Goal: Information Seeking & Learning: Find specific fact

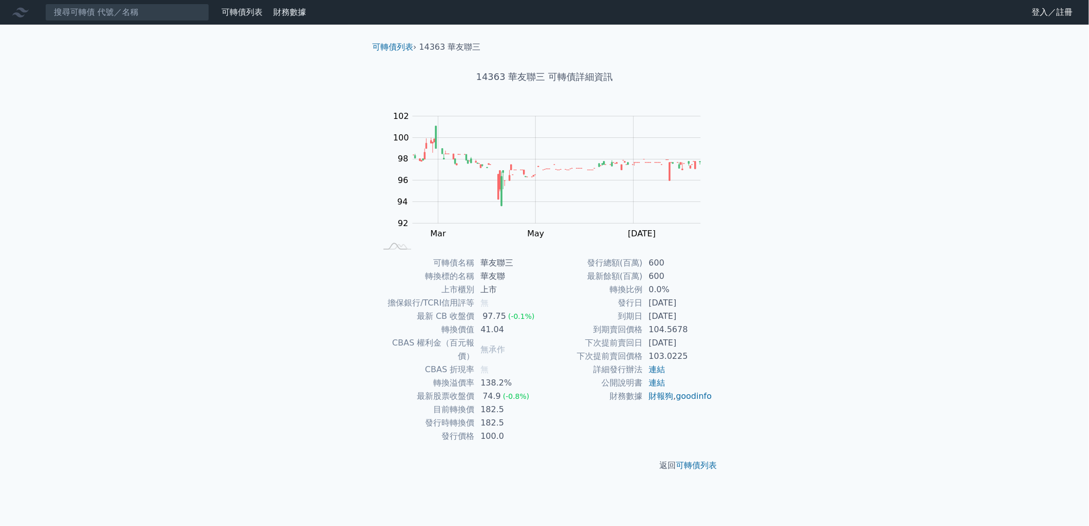
click at [130, 10] on input at bounding box center [127, 12] width 164 height 17
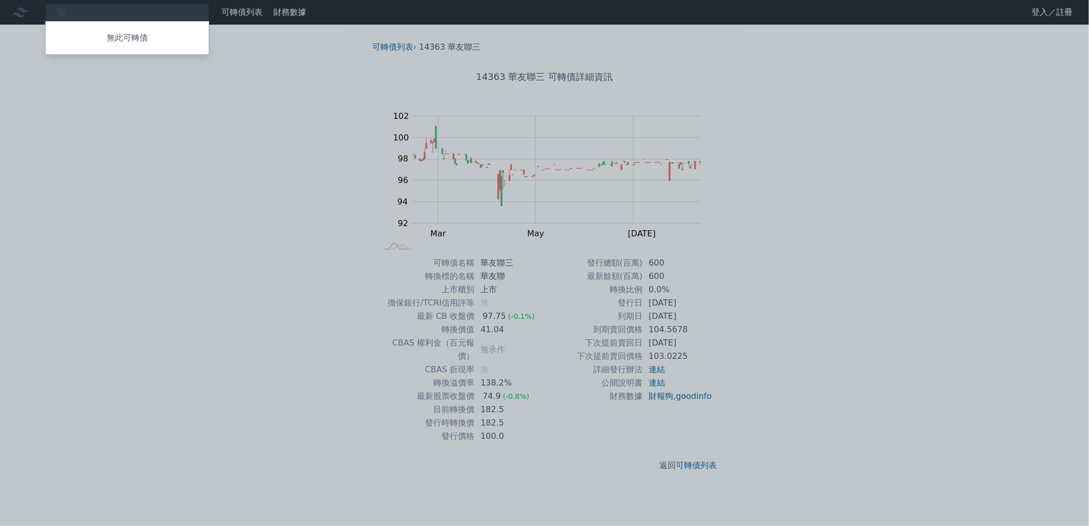
type input "ˇ"
type input "3013"
click at [109, 54] on div "30134 晟銘電四" at bounding box center [86, 52] width 64 height 12
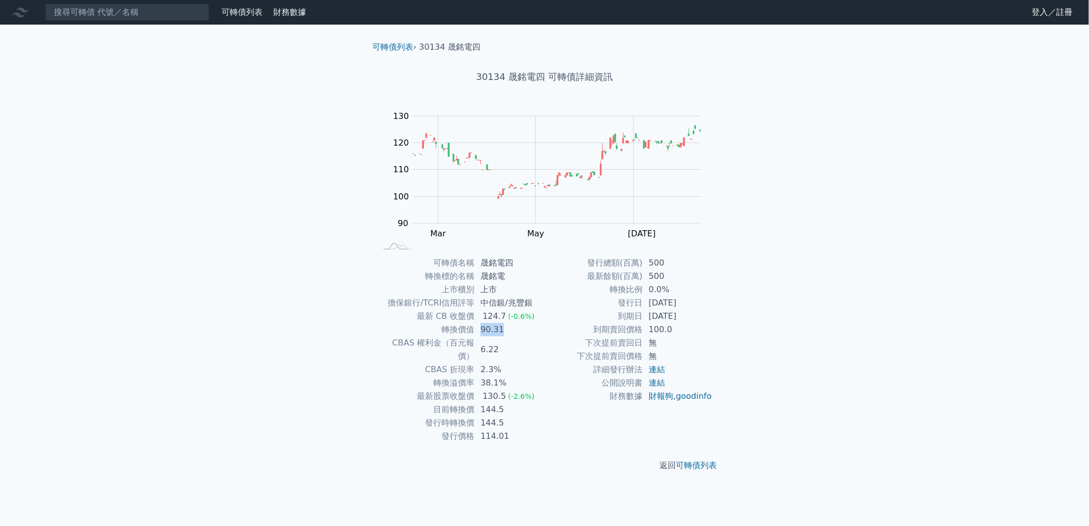
drag, startPoint x: 479, startPoint y: 335, endPoint x: 501, endPoint y: 331, distance: 22.4
click at [501, 331] on td "90.31" at bounding box center [509, 329] width 70 height 13
drag, startPoint x: 501, startPoint y: 331, endPoint x: 527, endPoint y: 345, distance: 29.4
click at [527, 345] on td "6.22" at bounding box center [509, 349] width 70 height 27
drag, startPoint x: 527, startPoint y: 345, endPoint x: 549, endPoint y: 352, distance: 22.7
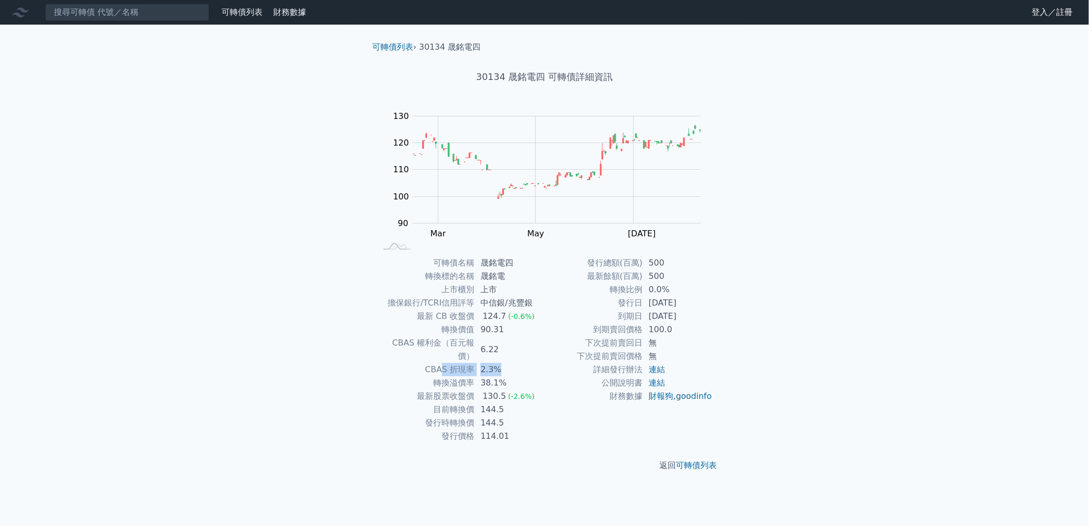
click at [549, 352] on div "可轉債名稱 晟銘電四 轉換標的名稱 晟銘電 上市櫃別 上市 擔保銀行/TCRI信用評等 中信銀/兆豐銀 最新 CB 收盤價 124.7 (-0.6%) 轉換價…" at bounding box center [544, 349] width 361 height 187
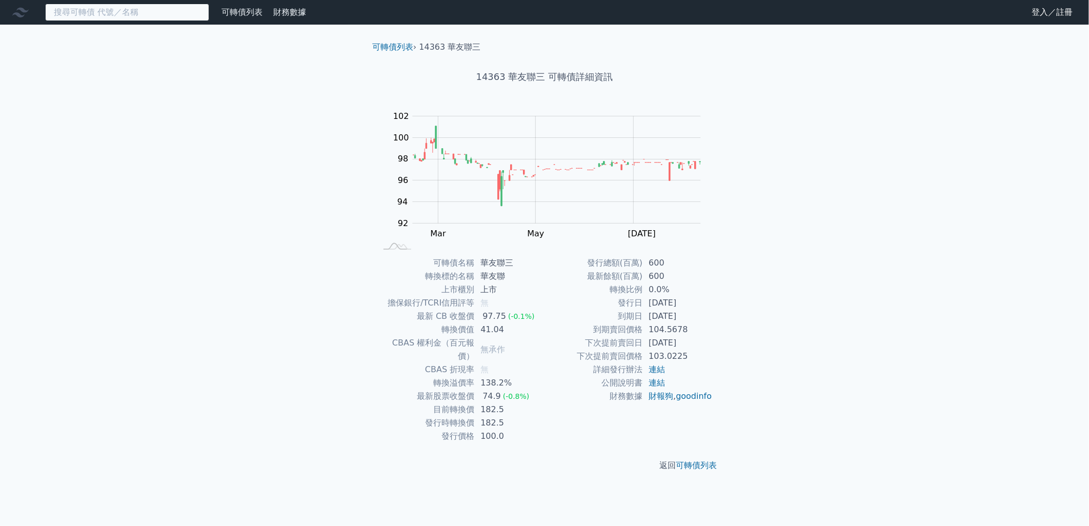
click at [162, 15] on input at bounding box center [127, 12] width 164 height 17
type input "ㄅ"
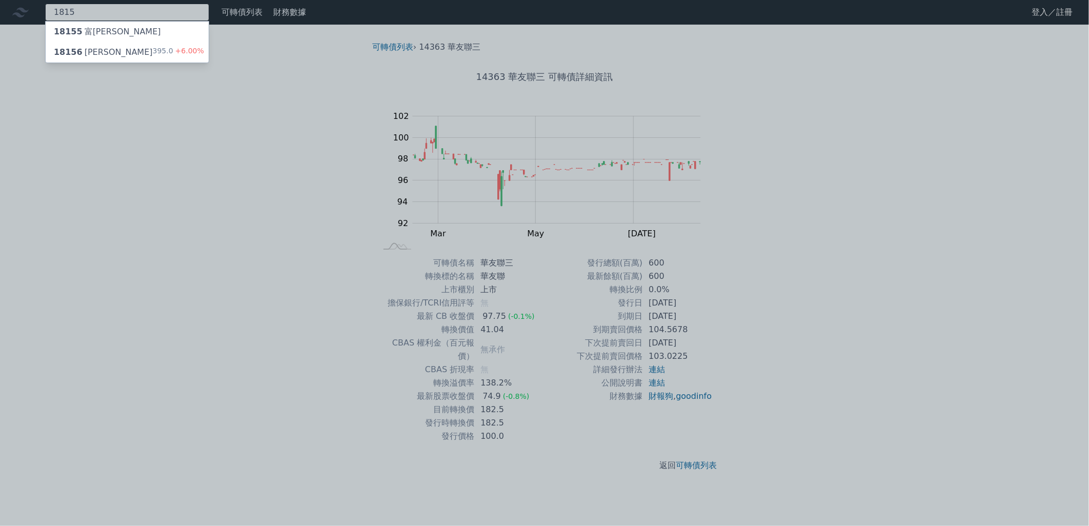
type input "1815"
click at [146, 44] on div "18156 富喬六 395.0 +6.00%" at bounding box center [127, 52] width 163 height 21
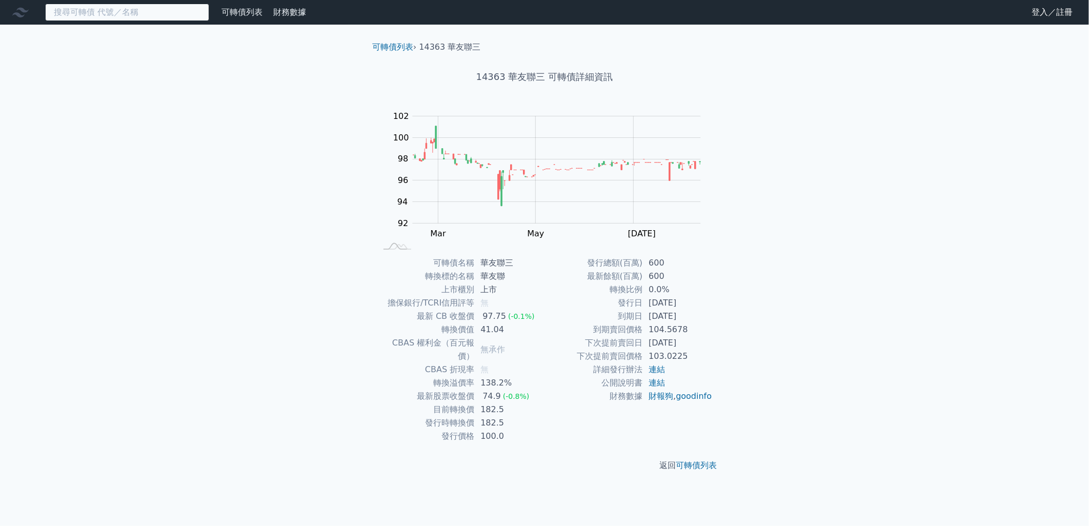
click at [131, 4] on input at bounding box center [127, 12] width 164 height 17
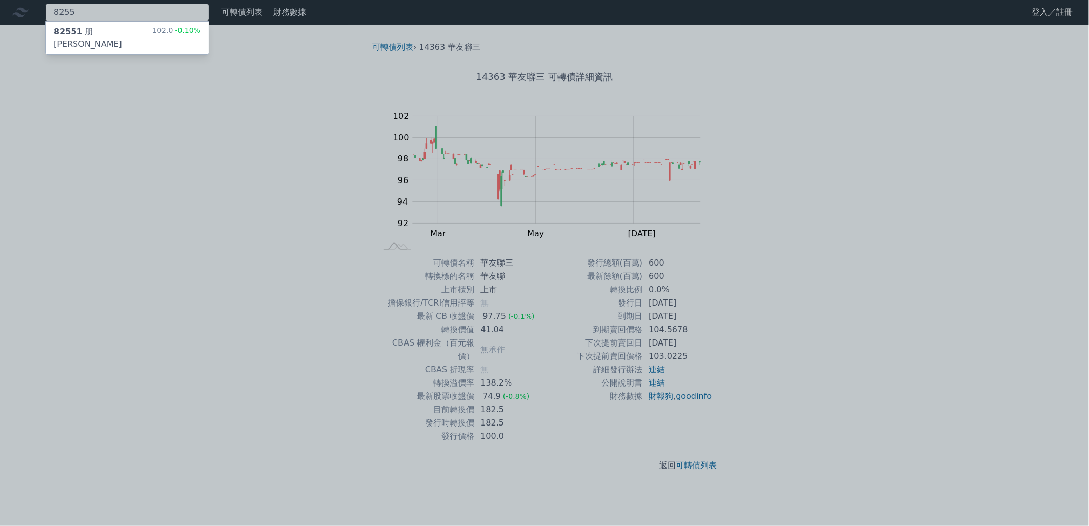
type input "8255"
click at [111, 32] on div "82551 朋程一 102.0 -0.10%" at bounding box center [127, 38] width 163 height 33
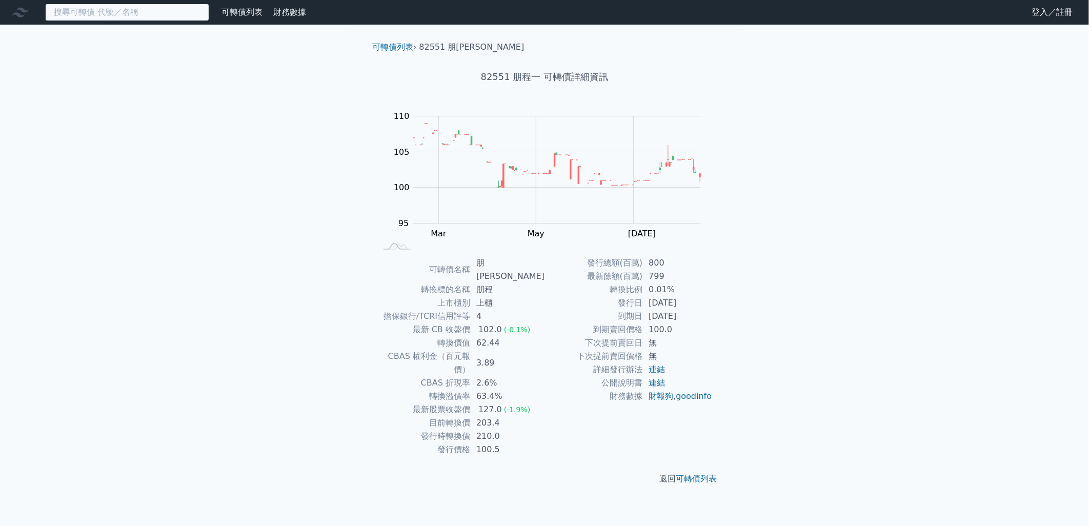
click at [111, 16] on input at bounding box center [127, 12] width 164 height 17
click at [130, 11] on input at bounding box center [127, 12] width 164 height 17
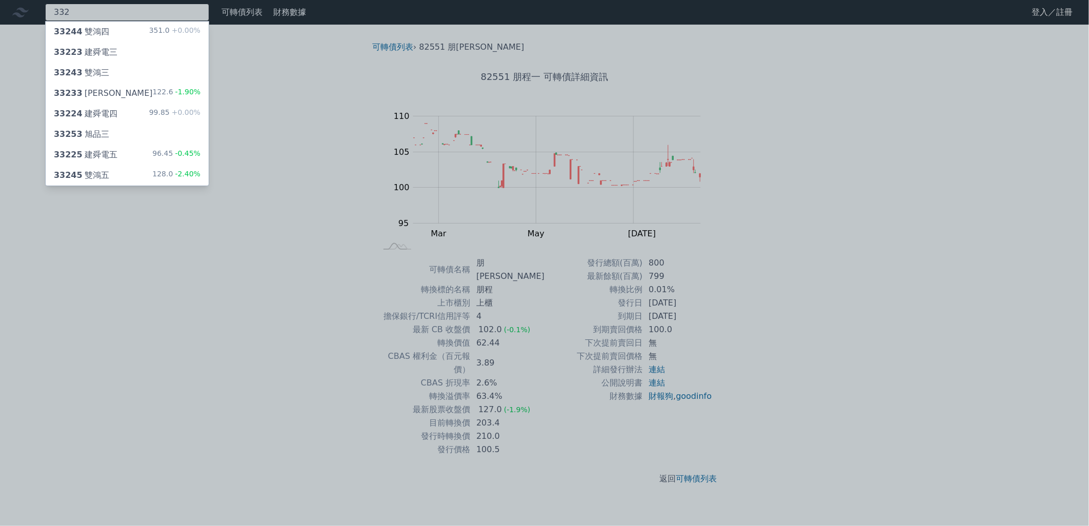
type input "332"
click at [125, 177] on div "33245 雙鴻五 128.0 -2.40%" at bounding box center [127, 175] width 163 height 21
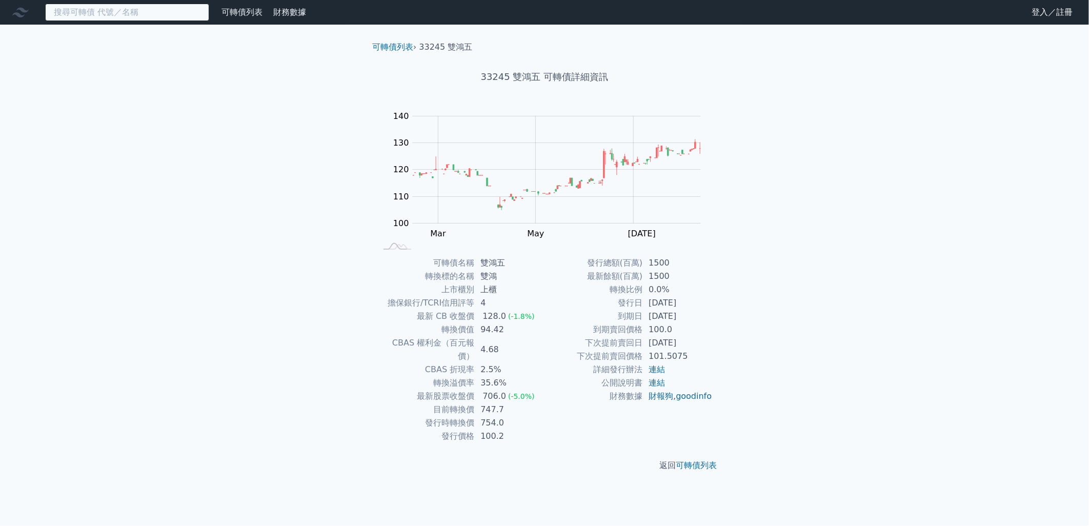
click at [113, 19] on input at bounding box center [127, 12] width 164 height 17
click at [112, 18] on input at bounding box center [127, 12] width 164 height 17
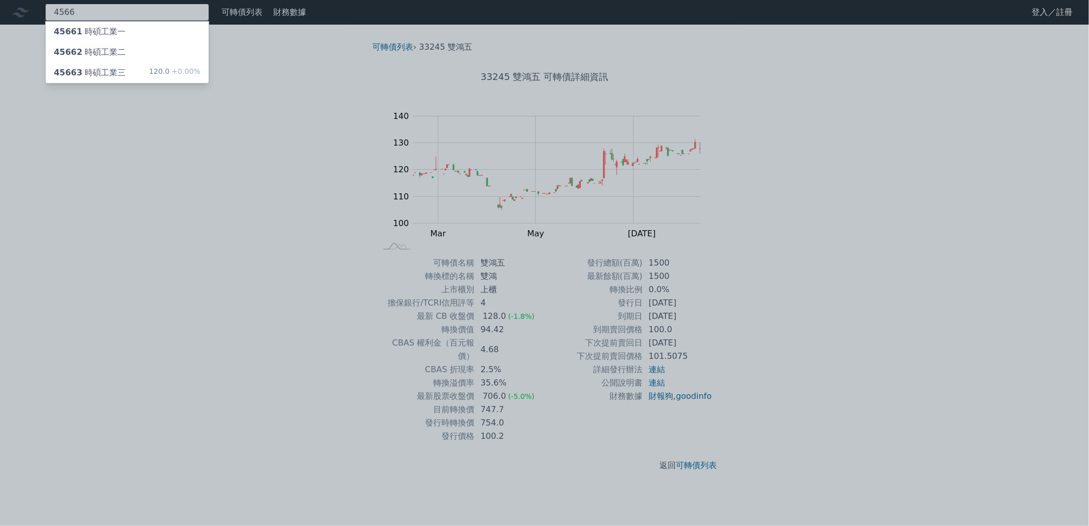
type input "4566"
click at [111, 69] on div "45663 時碩工業三" at bounding box center [90, 73] width 72 height 12
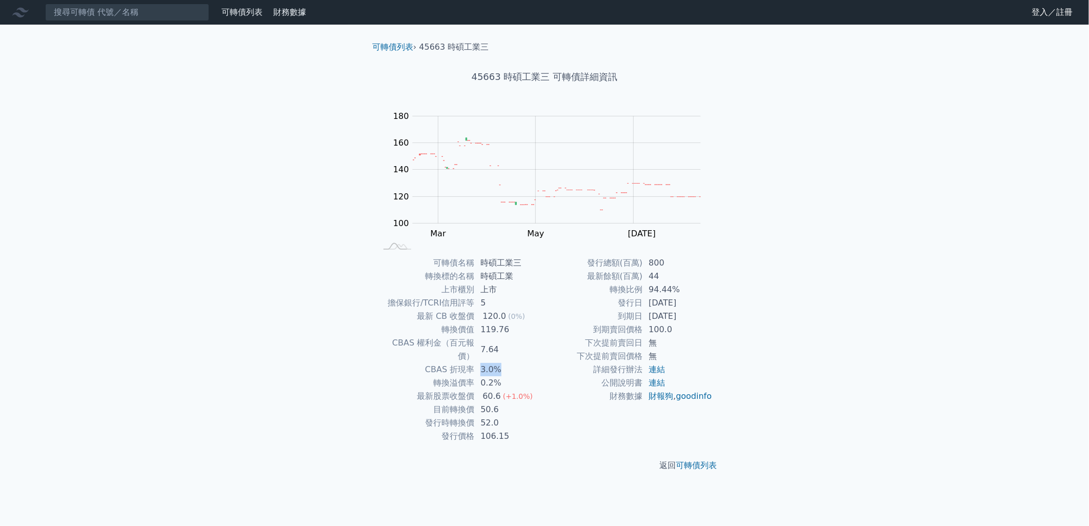
drag, startPoint x: 477, startPoint y: 350, endPoint x: 524, endPoint y: 349, distance: 47.7
click at [524, 363] on td "3.0%" at bounding box center [509, 369] width 70 height 13
click at [150, 8] on input at bounding box center [127, 12] width 164 height 17
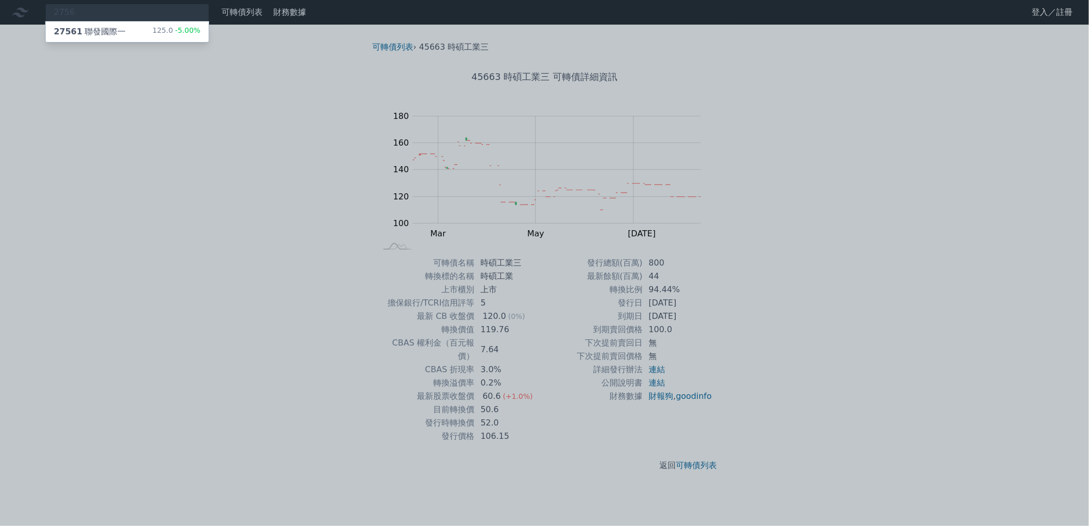
drag, startPoint x: 132, startPoint y: 6, endPoint x: 124, endPoint y: 6, distance: 7.7
click at [124, 6] on div at bounding box center [544, 263] width 1089 height 526
click at [102, 8] on div "2756 27561 聯發國際一 125.0 -5.00%" at bounding box center [127, 12] width 164 height 17
drag, startPoint x: 102, startPoint y: 8, endPoint x: 37, endPoint y: 1, distance: 65.0
click at [37, 1] on div at bounding box center [544, 263] width 1089 height 526
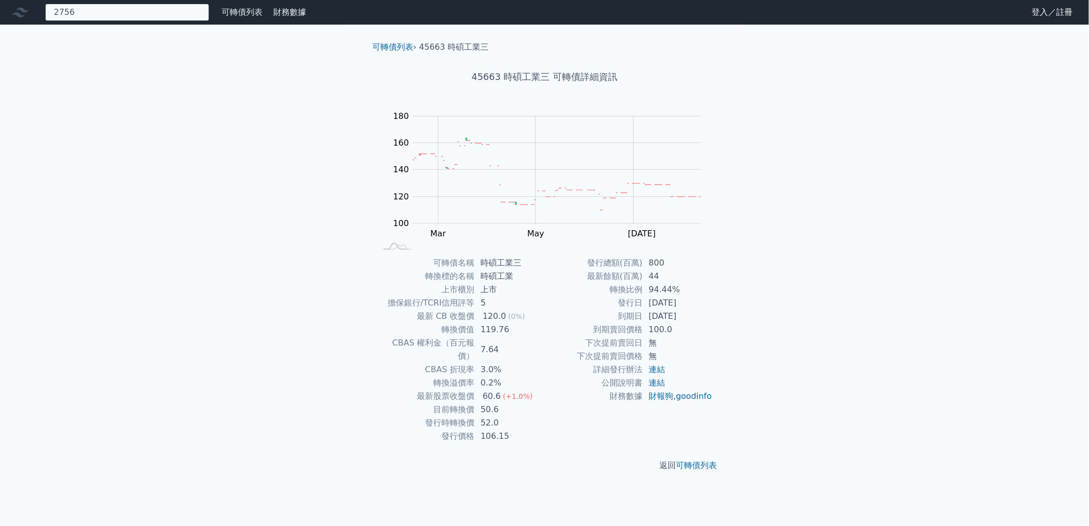
click at [89, 9] on div "2756 27561 聯發國際一 125.0 -5.00%" at bounding box center [127, 12] width 164 height 17
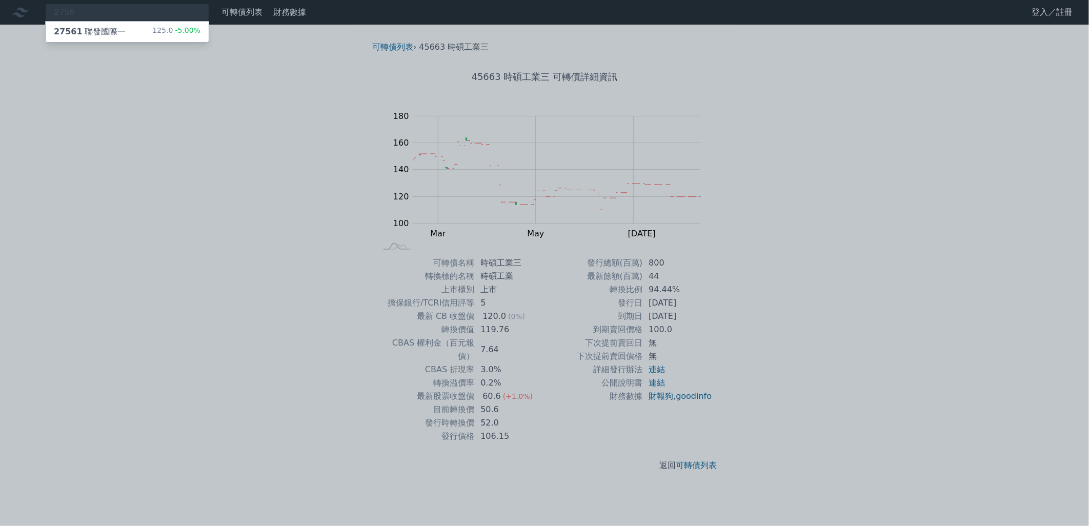
click at [89, 10] on div at bounding box center [544, 263] width 1089 height 526
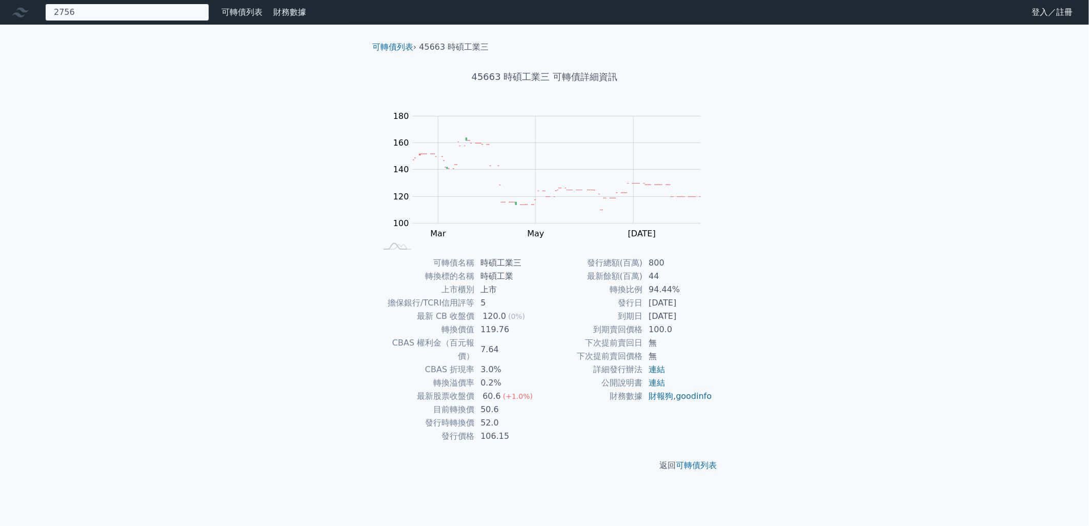
click at [96, 13] on div "2756 27561 聯發國際一 125.0 -5.00%" at bounding box center [127, 12] width 164 height 17
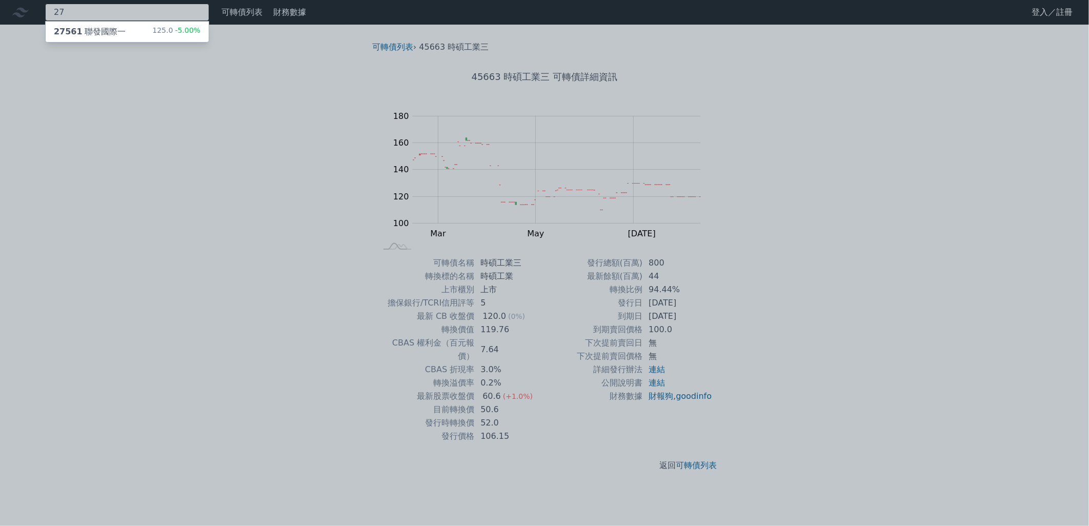
type input "2"
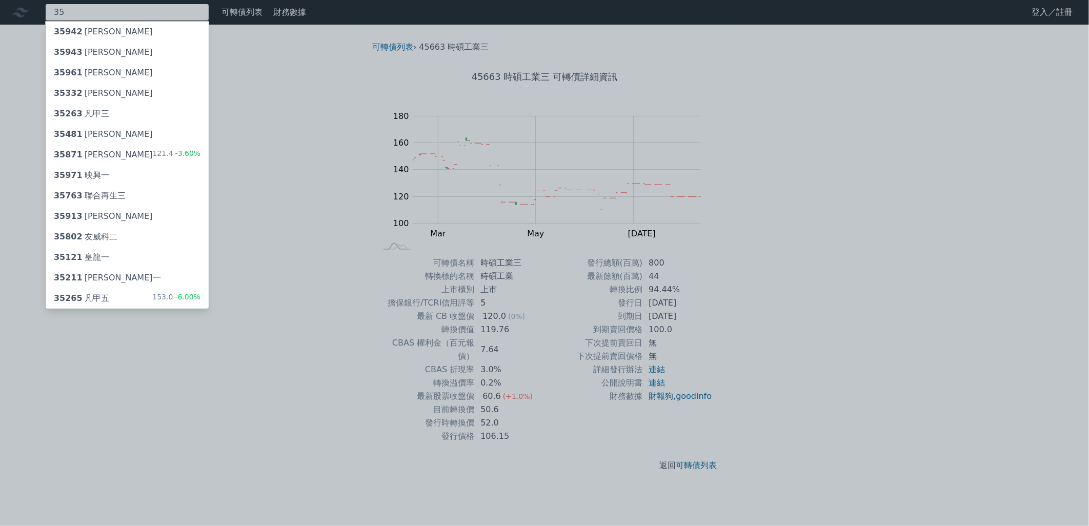
type input "3"
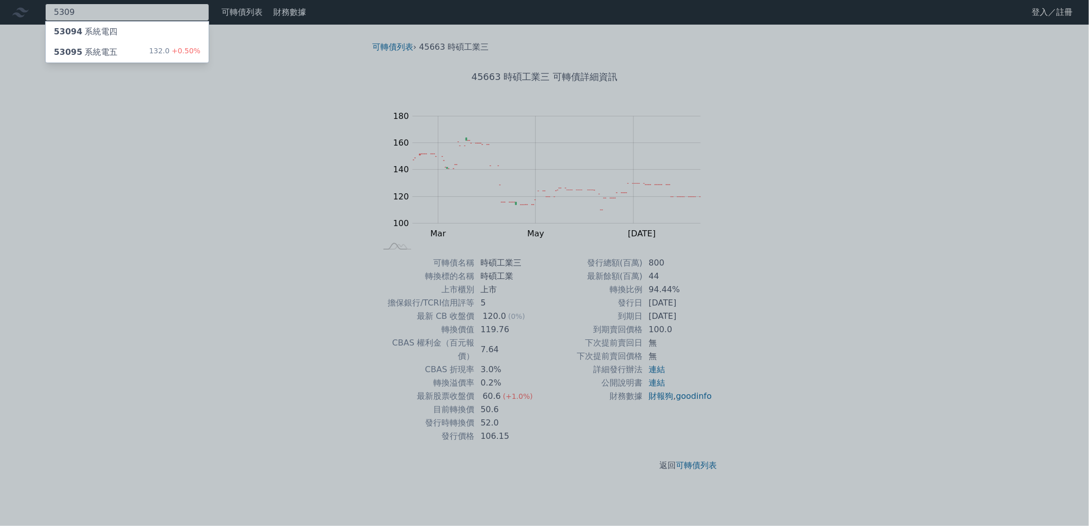
type input "5309"
click at [163, 53] on div "132.0 +0.50%" at bounding box center [174, 52] width 51 height 12
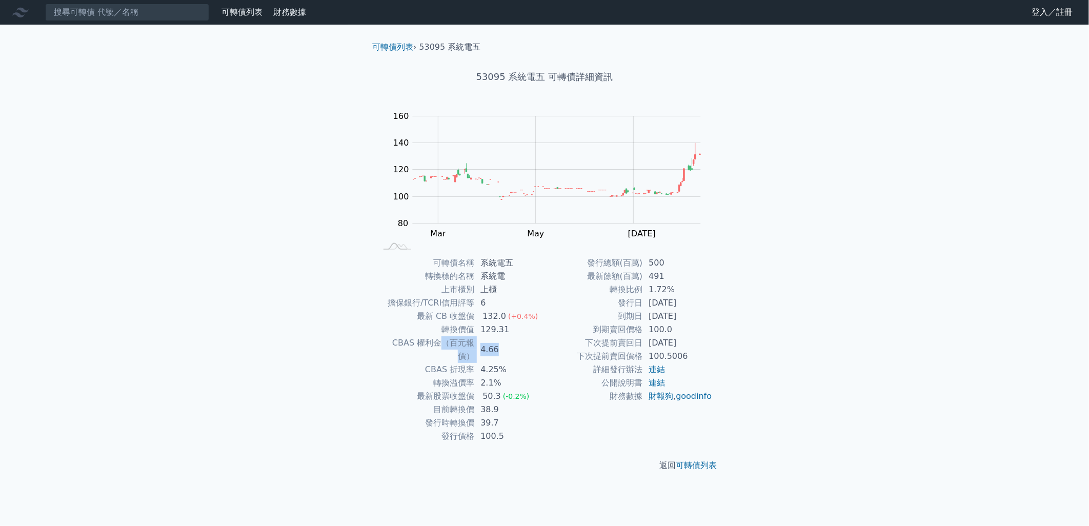
drag, startPoint x: 431, startPoint y: 340, endPoint x: 522, endPoint y: 342, distance: 91.3
click at [522, 342] on tr "CBAS 權利金（百元報價） 4.66" at bounding box center [460, 349] width 168 height 27
click at [149, 16] on input at bounding box center [127, 12] width 164 height 17
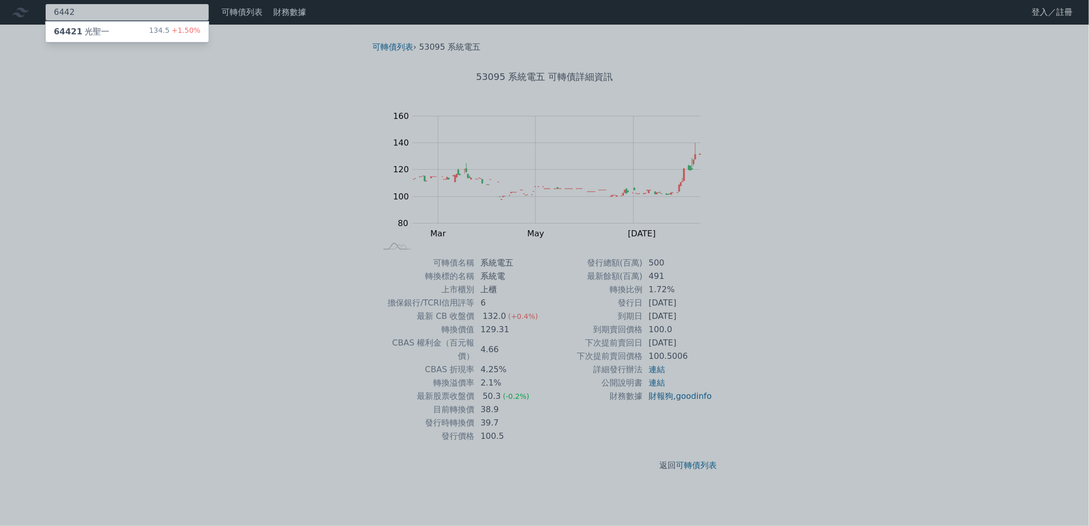
type input "6442"
click at [148, 27] on div "64421 光聖一 134.5 +1.50%" at bounding box center [127, 32] width 163 height 21
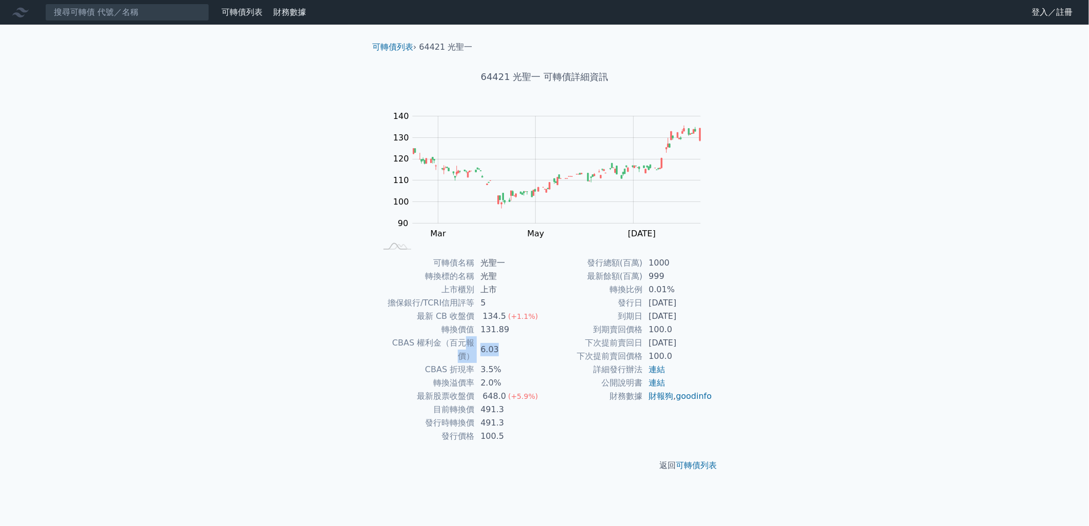
drag, startPoint x: 450, startPoint y: 342, endPoint x: 511, endPoint y: 340, distance: 61.5
click at [511, 340] on tr "CBAS 權利金（百元報價） 6.03" at bounding box center [460, 349] width 168 height 27
click at [170, 17] on input at bounding box center [127, 12] width 164 height 17
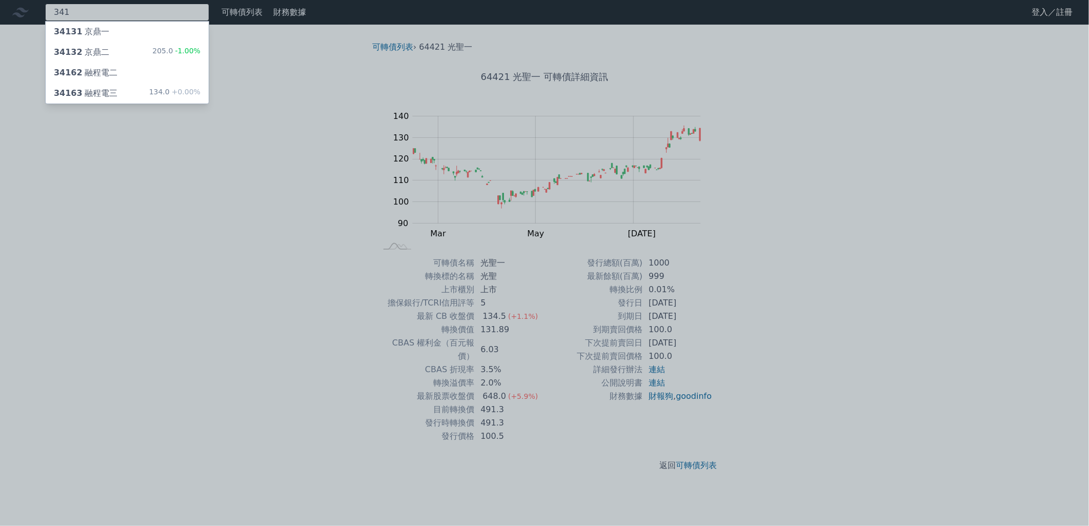
type input "341"
click at [165, 91] on div "134.0 +0.00%" at bounding box center [174, 93] width 51 height 12
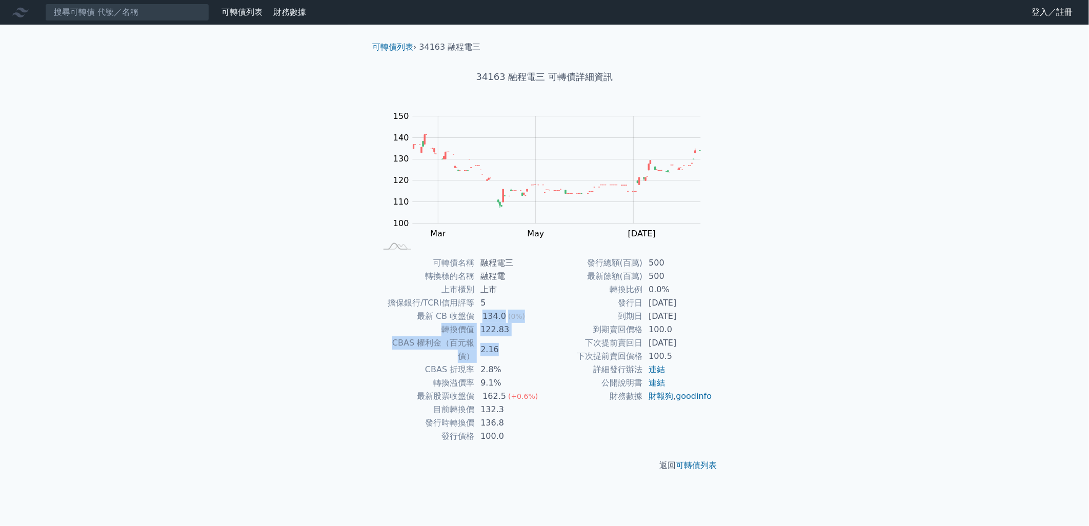
drag, startPoint x: 482, startPoint y: 315, endPoint x: 525, endPoint y: 342, distance: 50.9
click at [525, 342] on tbody "可轉債名稱 融程電三 轉換標的名稱 融程電 上市櫃別 上市 擔保銀行/TCRI信用評等 5 最新 CB 收盤價 134.0 (0%) 轉換價值 122.83 …" at bounding box center [460, 349] width 168 height 187
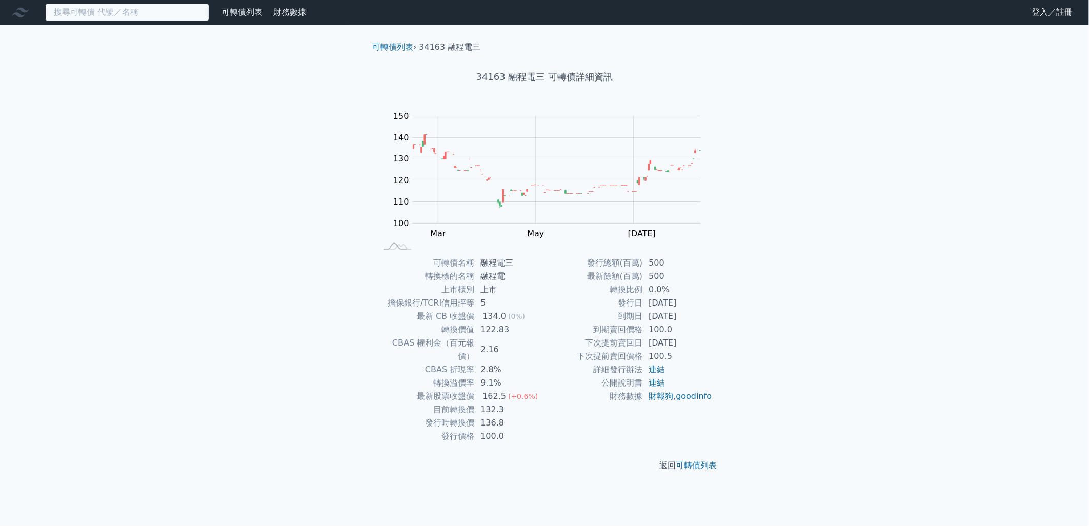
click at [138, 17] on input at bounding box center [127, 12] width 164 height 17
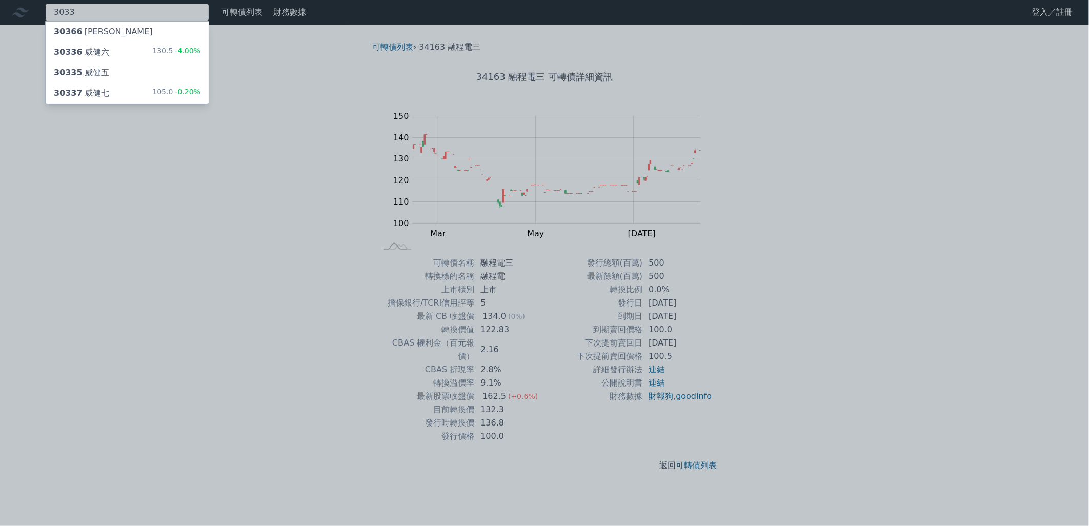
type input "3033"
click at [134, 47] on div "30336 威健六 130.5 -4.00%" at bounding box center [127, 52] width 163 height 21
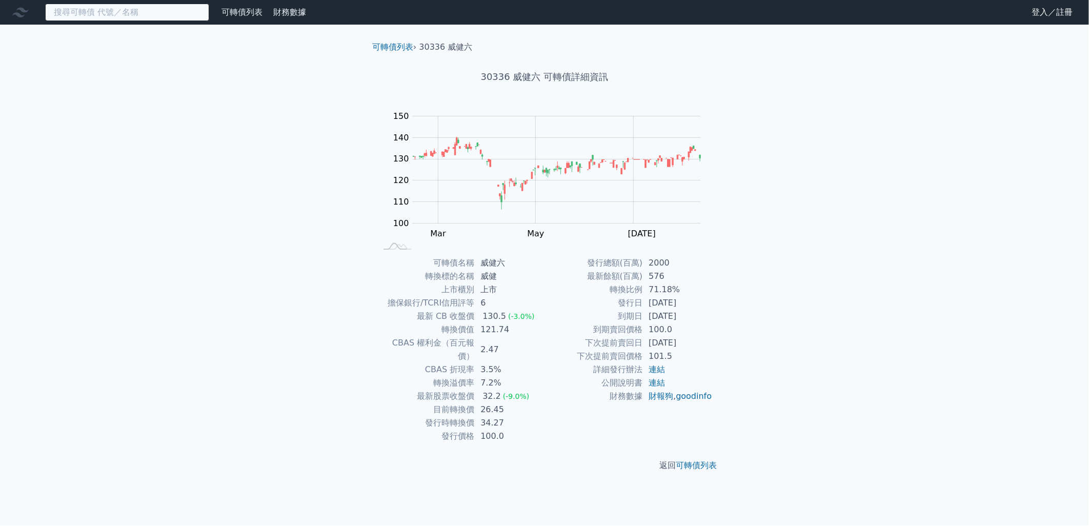
click at [146, 16] on input at bounding box center [127, 12] width 164 height 17
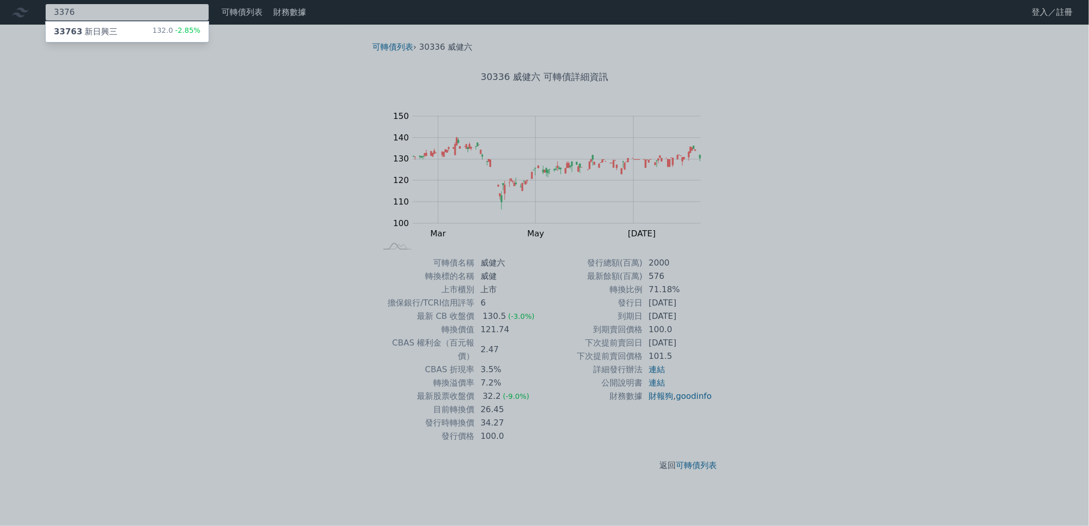
type input "3376"
click at [144, 27] on div "33763 新日興三 132.0 -2.85%" at bounding box center [127, 32] width 163 height 21
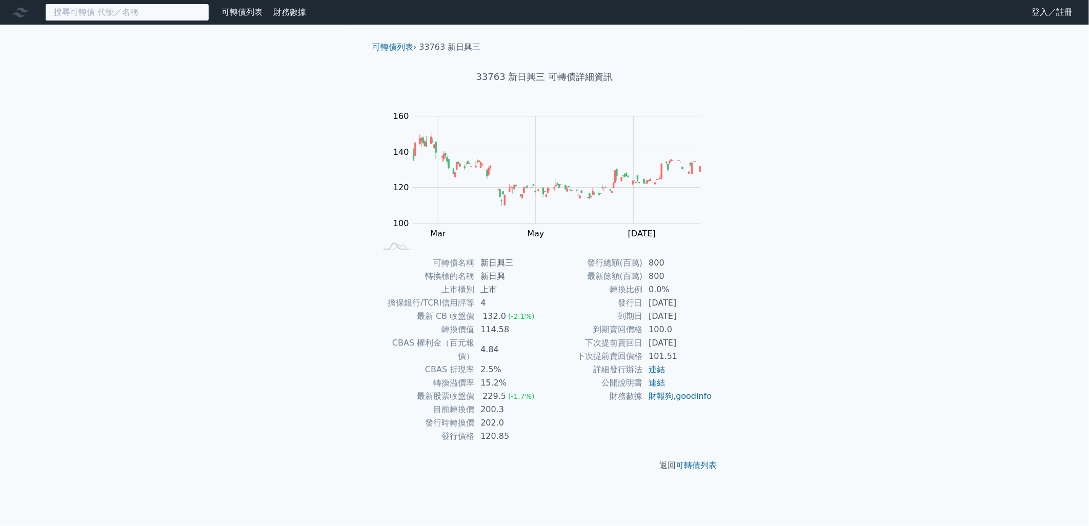
click at [118, 9] on input at bounding box center [127, 12] width 164 height 17
click at [141, 16] on input at bounding box center [127, 12] width 164 height 17
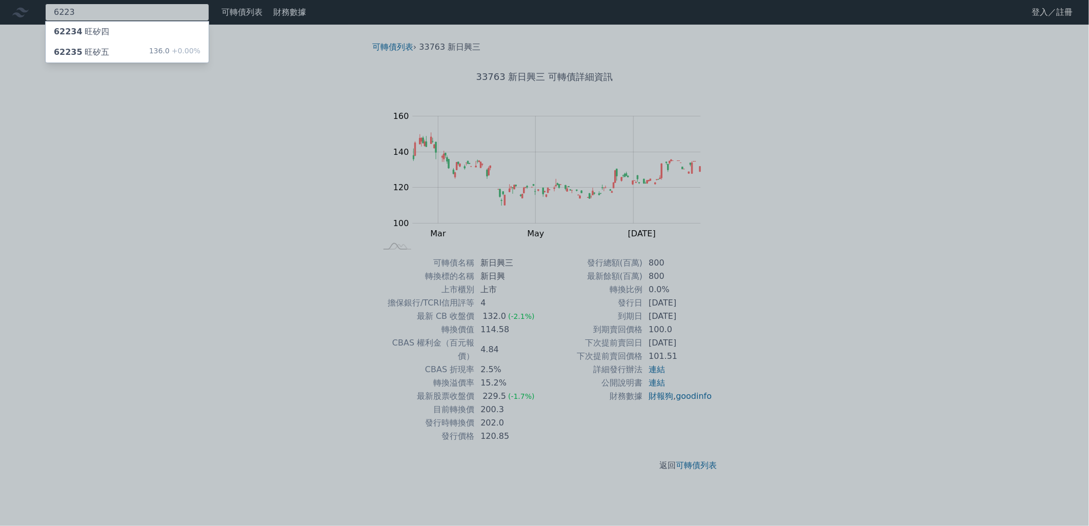
type input "6223"
click at [132, 44] on div "62235 旺矽五 136.0 +0.00%" at bounding box center [127, 52] width 163 height 21
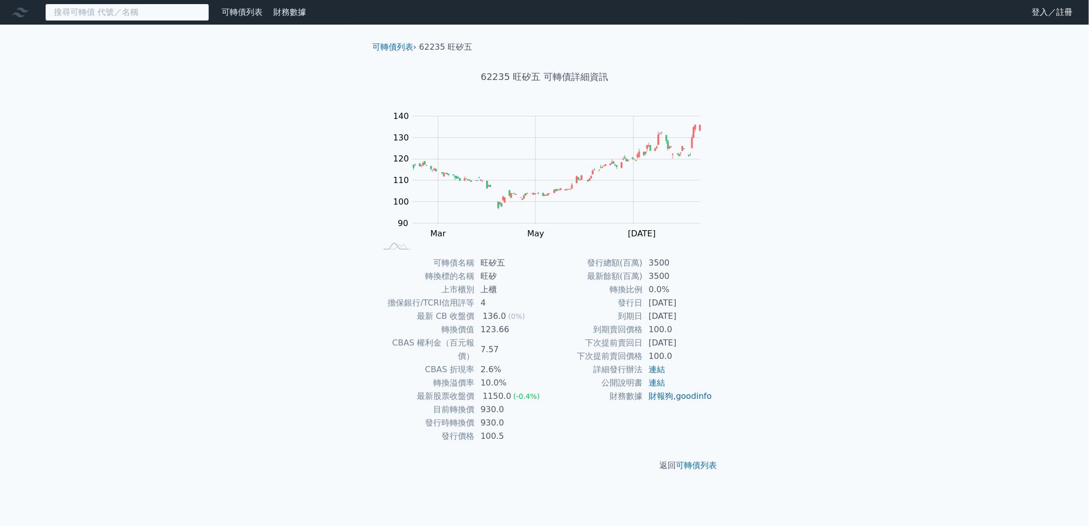
click at [121, 16] on input at bounding box center [127, 12] width 164 height 17
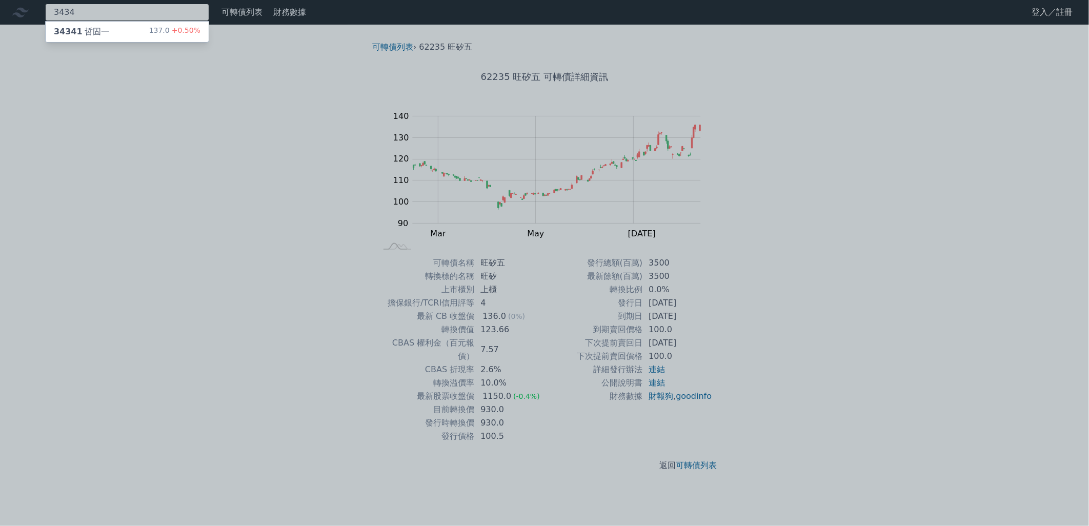
type input "3434"
click at [113, 26] on div "34341 哲固一 137.0 +0.50%" at bounding box center [127, 32] width 163 height 21
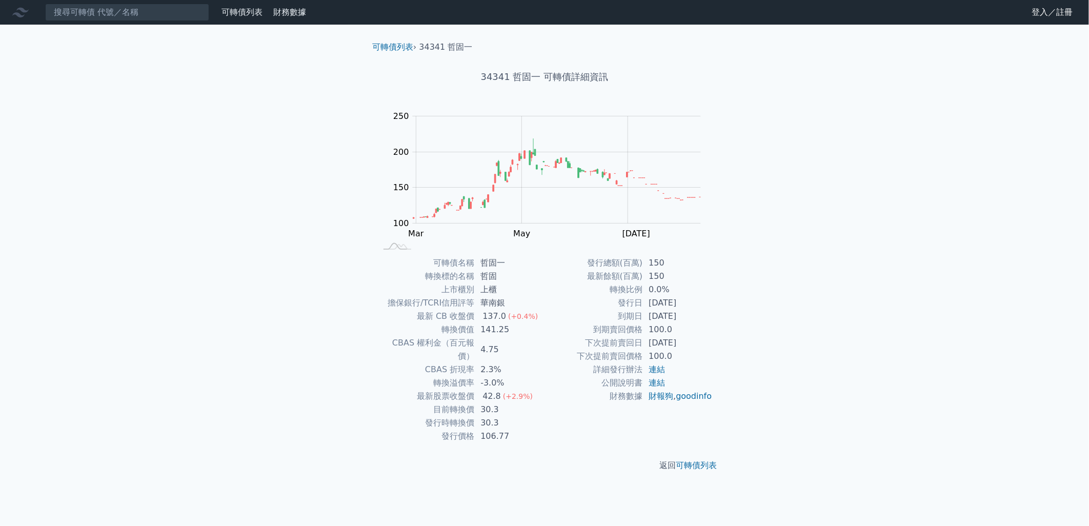
click at [509, 258] on td "哲固一" at bounding box center [509, 262] width 70 height 13
drag, startPoint x: 495, startPoint y: 263, endPoint x: 481, endPoint y: 262, distance: 14.4
click at [481, 262] on td "哲固一" at bounding box center [509, 262] width 70 height 13
click at [155, 16] on input at bounding box center [127, 12] width 164 height 17
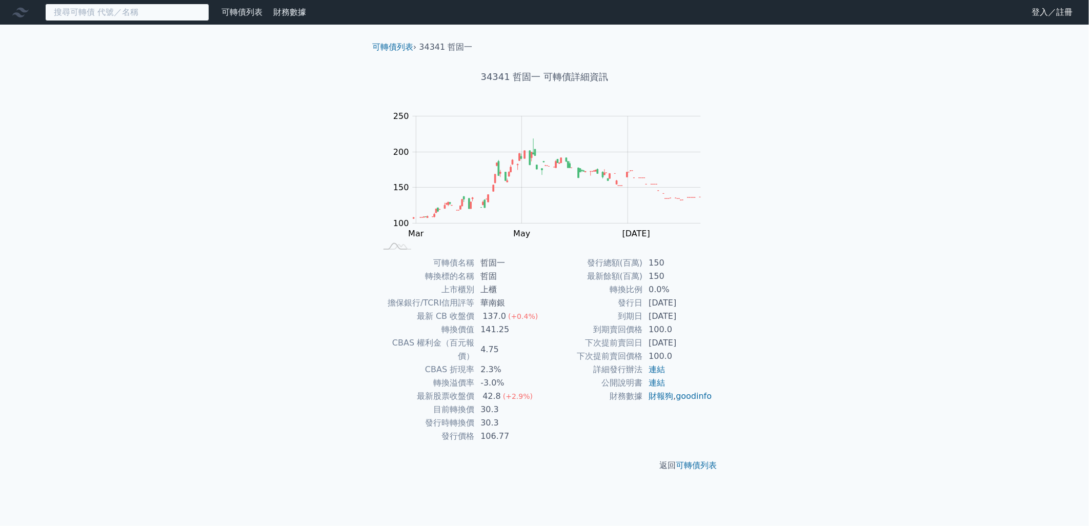
click at [155, 16] on input at bounding box center [127, 12] width 164 height 17
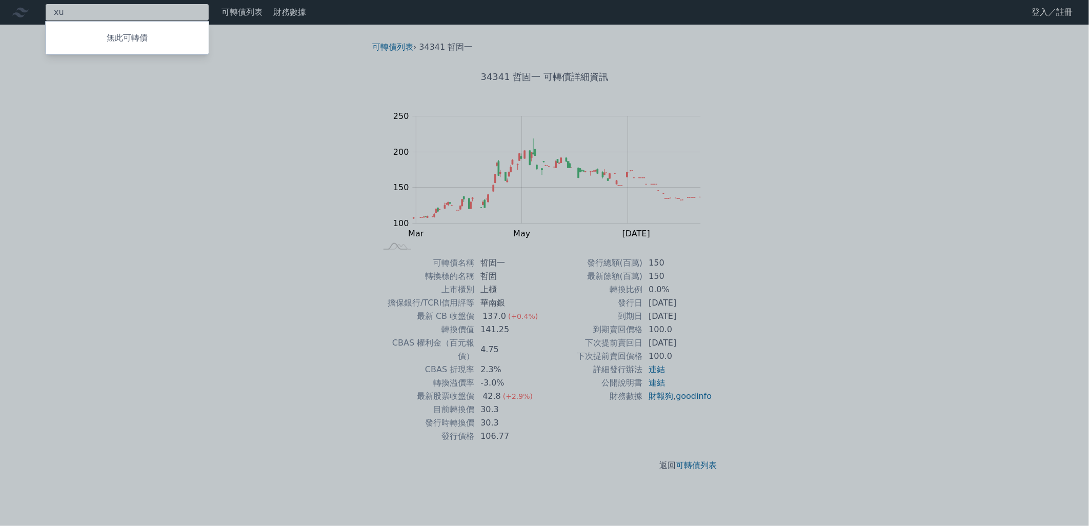
type input "xu"
